Goal: Transaction & Acquisition: Book appointment/travel/reservation

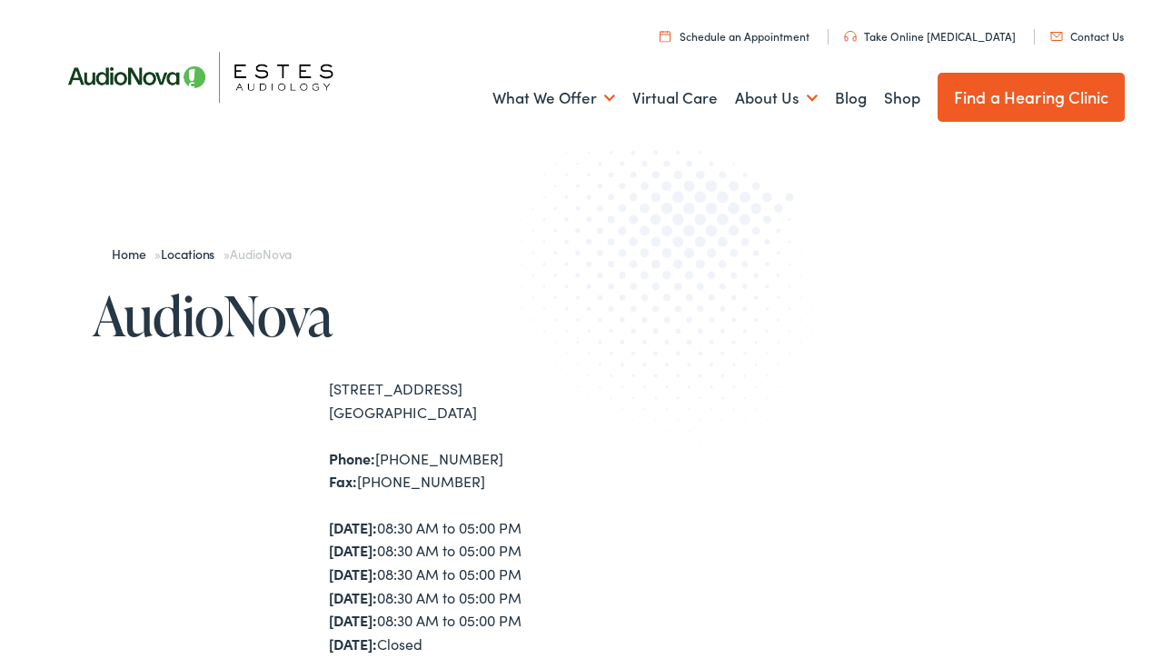
click at [762, 40] on link "Schedule an Appointment" at bounding box center [735, 35] width 150 height 15
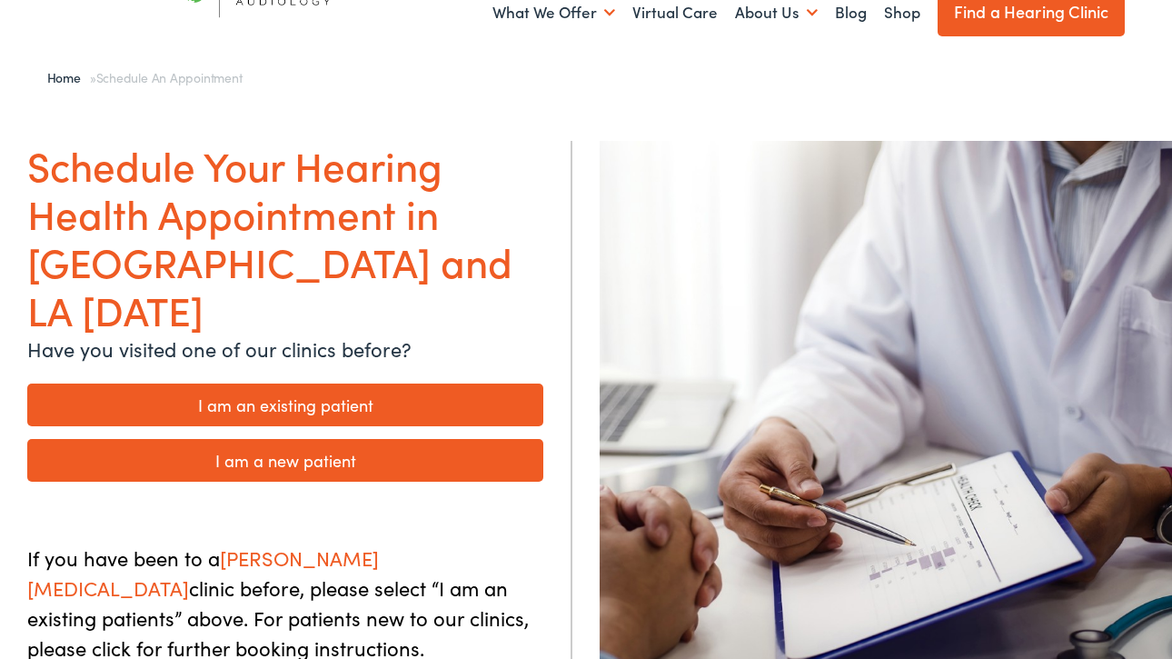
scroll to position [214, 0]
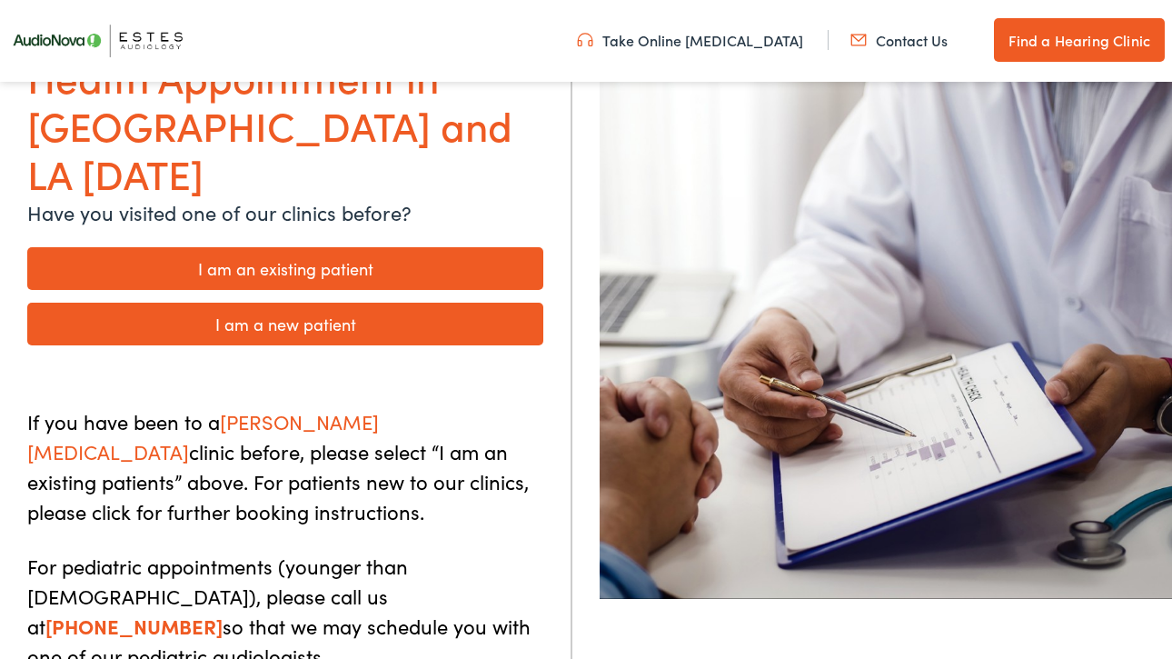
click at [374, 303] on link "I am a new patient" at bounding box center [285, 324] width 516 height 43
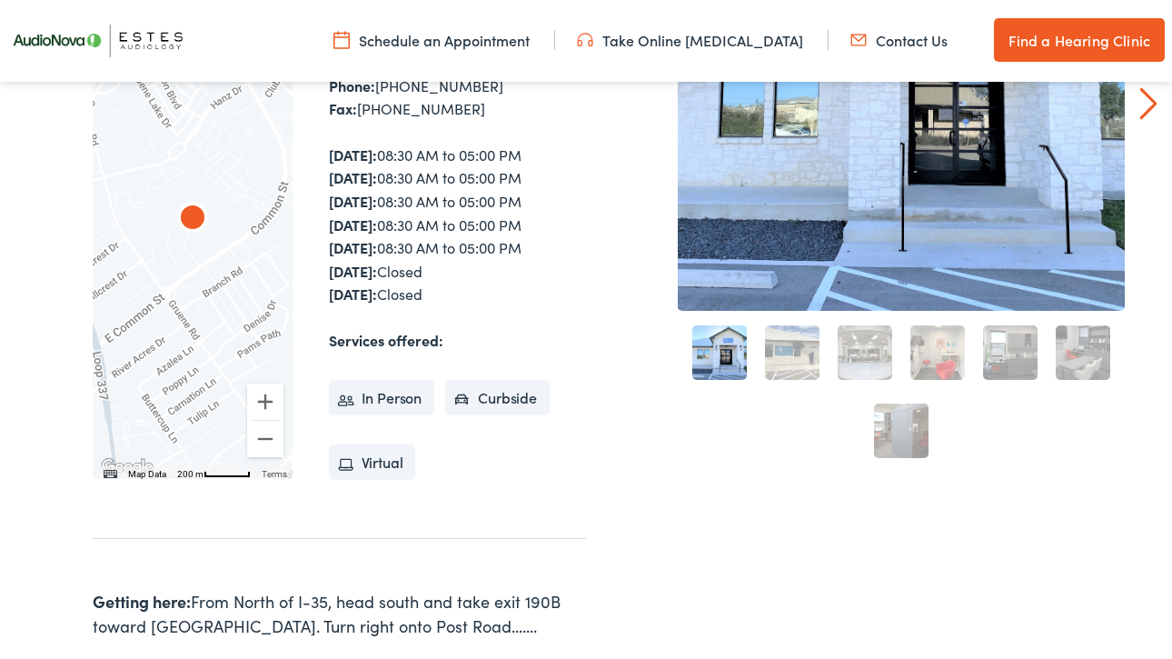
scroll to position [749, 0]
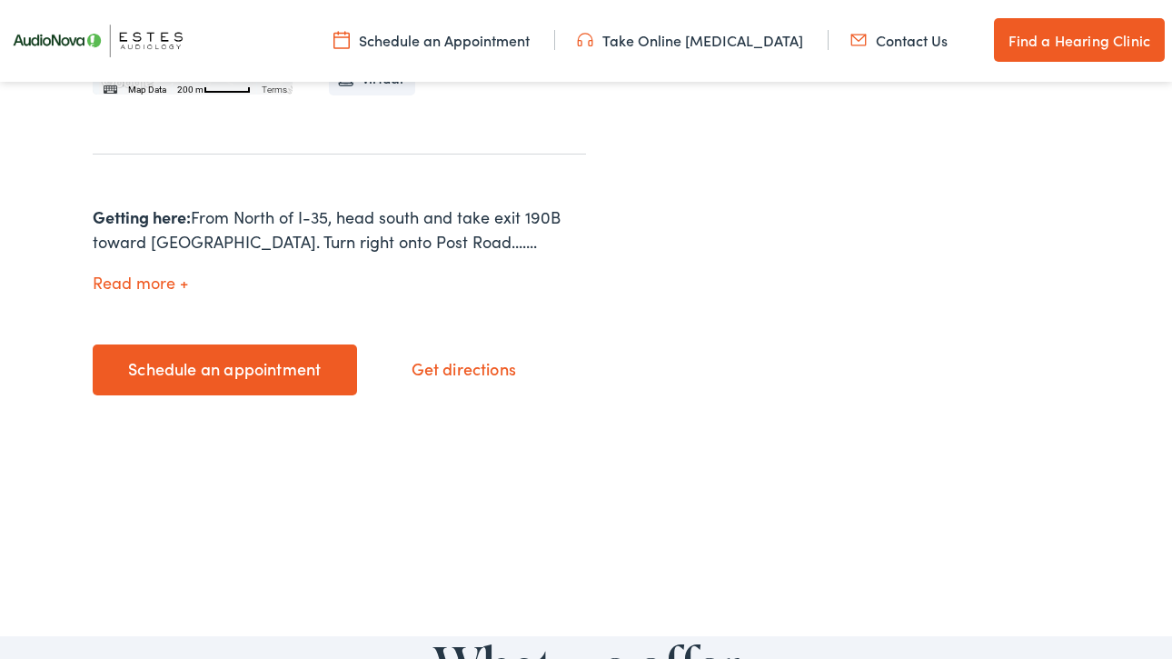
click at [271, 376] on link "Schedule an appointment" at bounding box center [225, 369] width 264 height 51
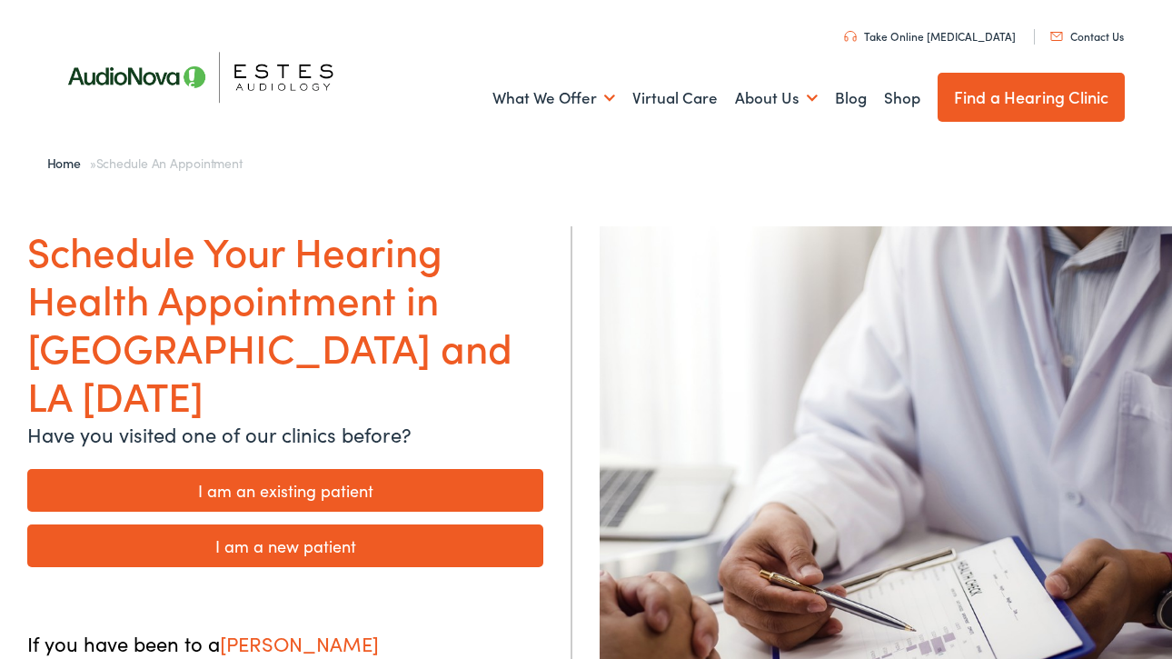
click at [1089, 39] on link "Contact Us" at bounding box center [1087, 35] width 74 height 15
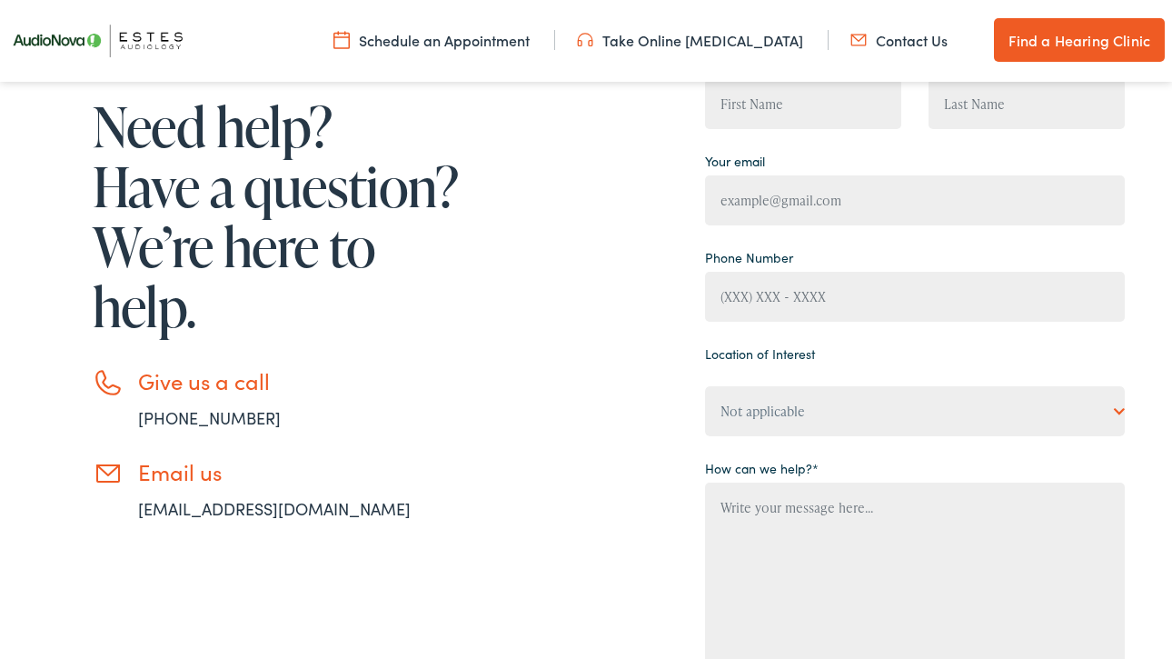
scroll to position [218, 0]
